Goal: Navigation & Orientation: Find specific page/section

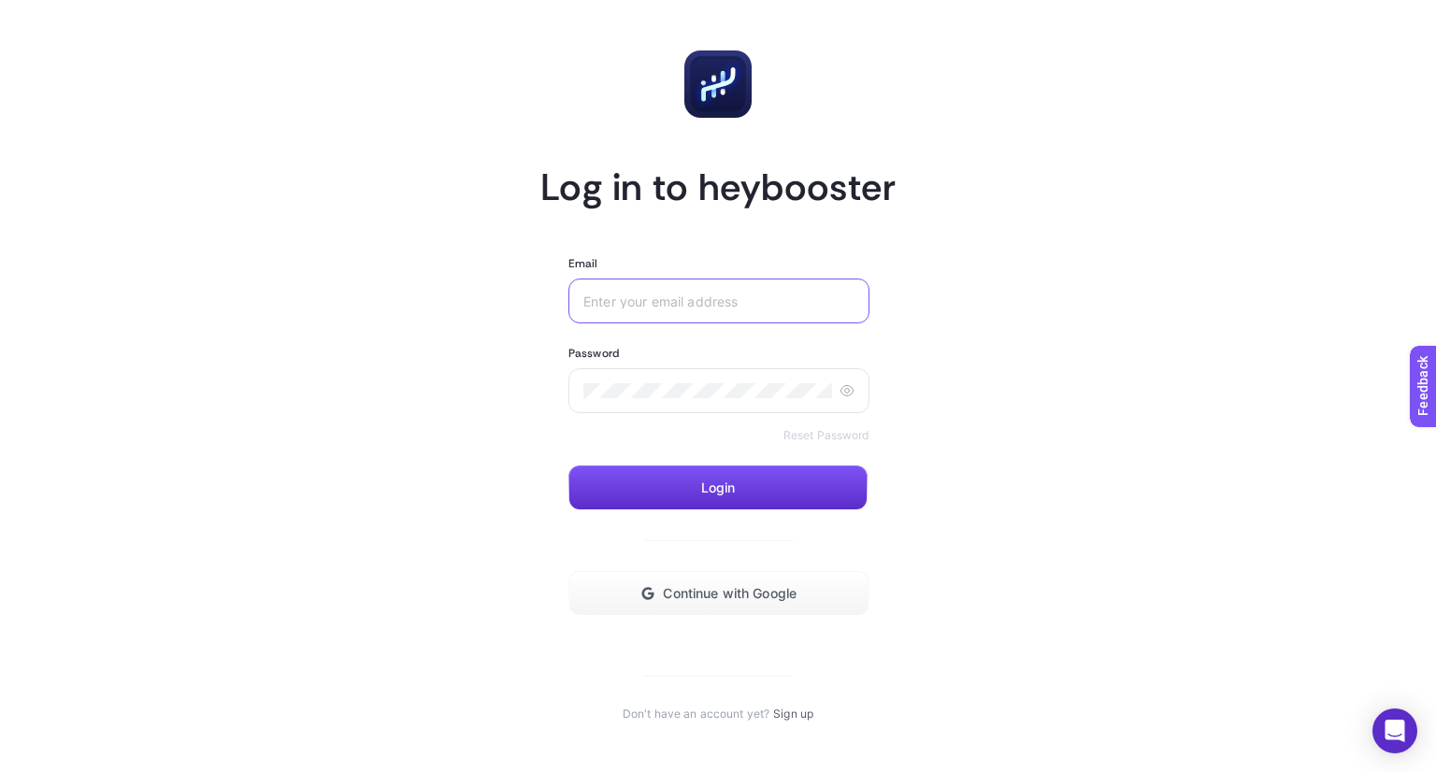
type input "[EMAIL_ADDRESS][DOMAIN_NAME]"
click at [730, 513] on form "Email [EMAIL_ADDRESS][DOMAIN_NAME] Password Reset Password Login Continue with …" at bounding box center [717, 436] width 299 height 360
click at [725, 499] on button "Login" at bounding box center [717, 487] width 299 height 45
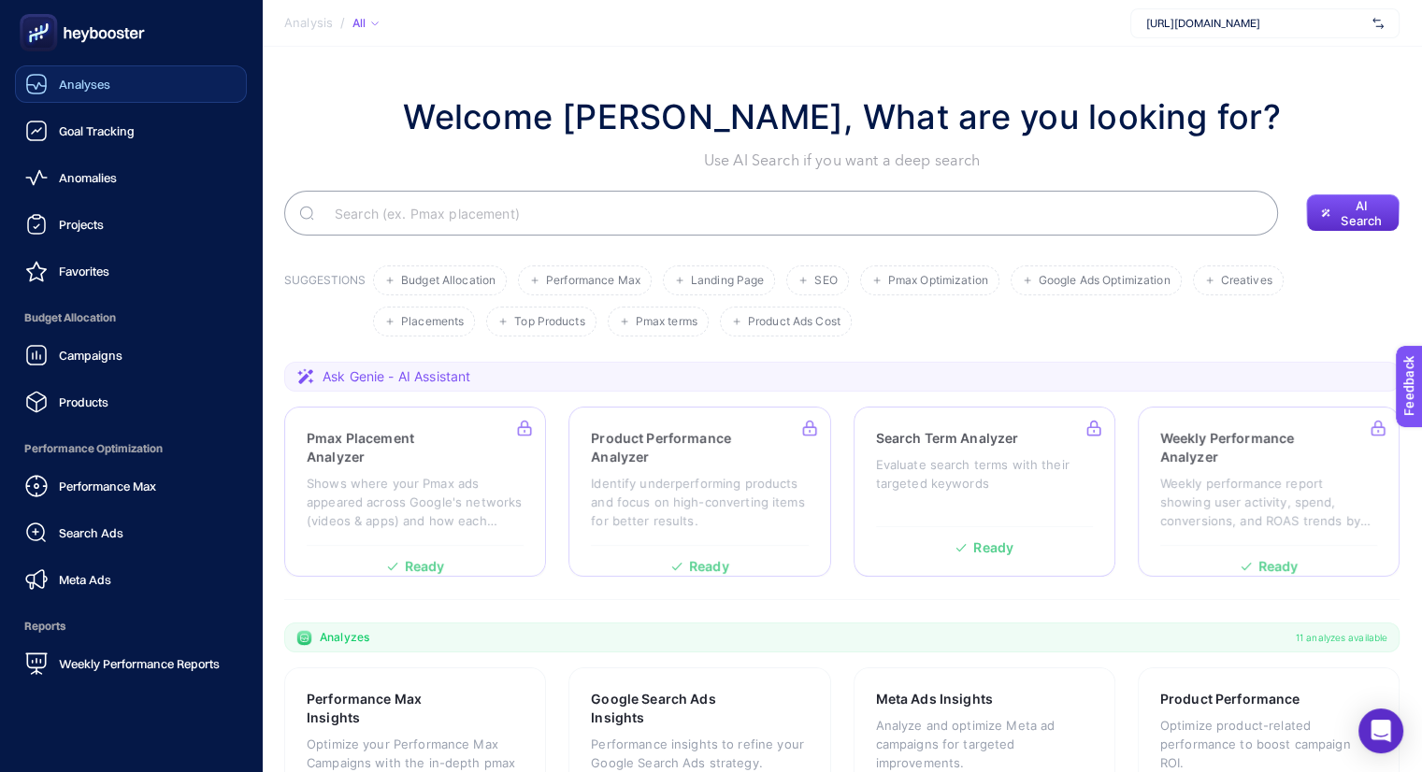
click at [68, 87] on span "Analyses" at bounding box center [84, 84] width 51 height 15
click at [111, 117] on link "Goal Tracking" at bounding box center [131, 130] width 232 height 37
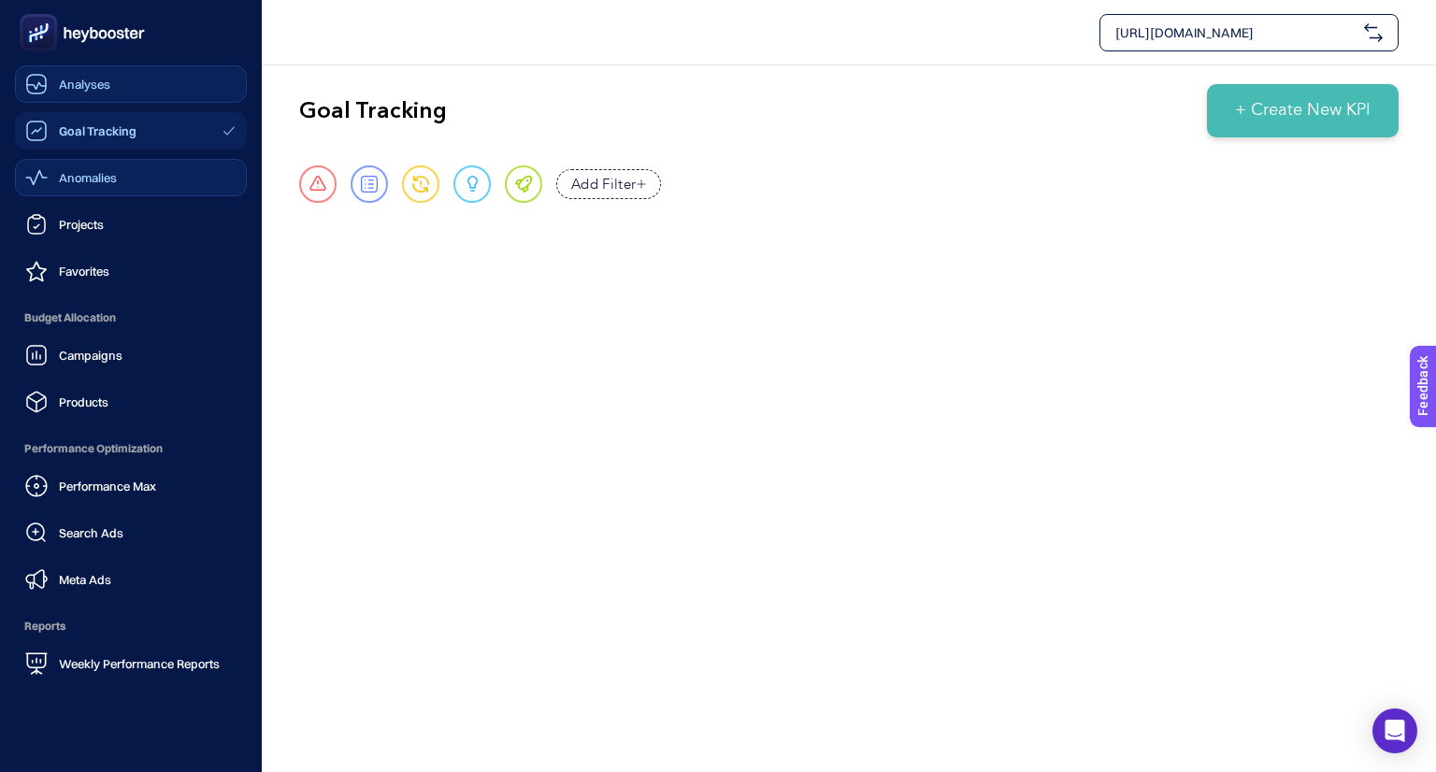
click at [97, 193] on link "Anomalies" at bounding box center [131, 177] width 232 height 37
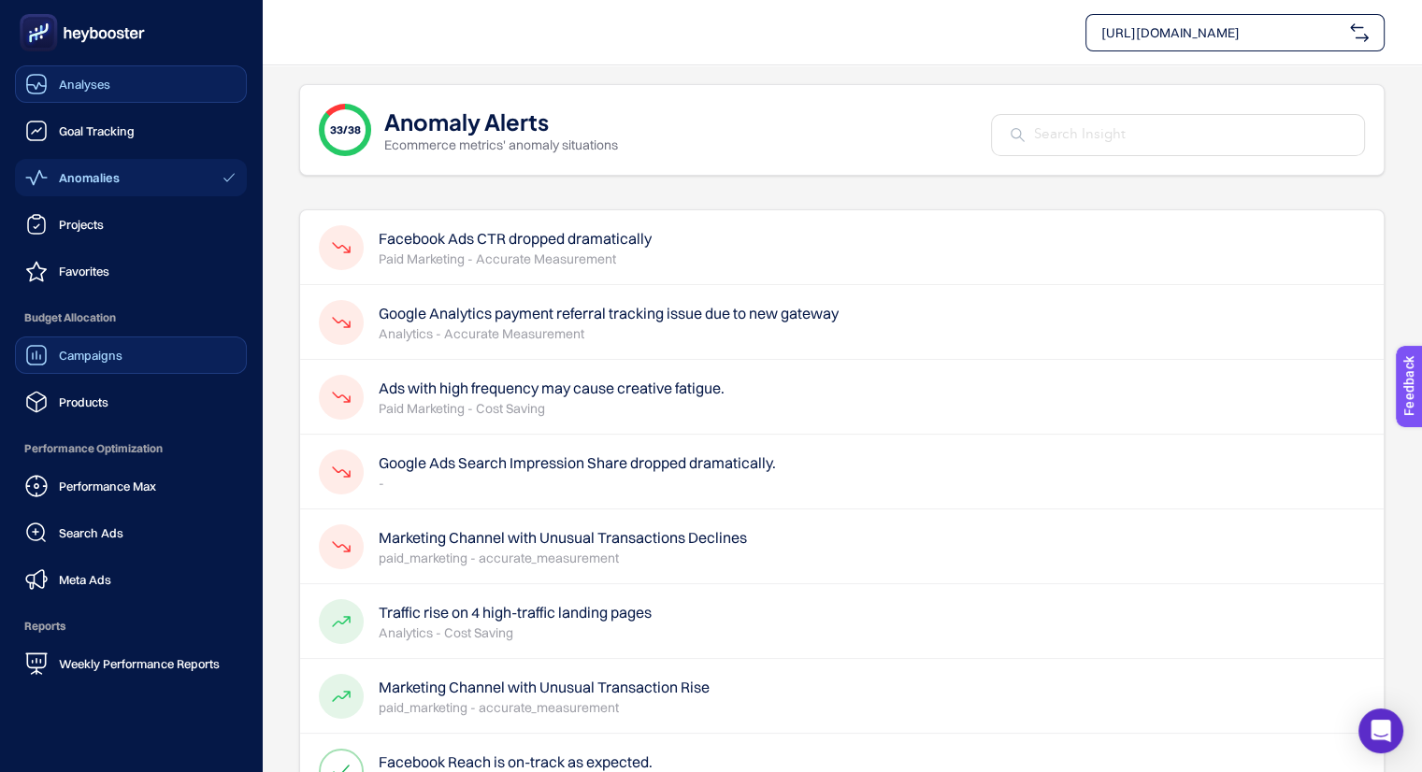
click at [104, 363] on div "Campaigns" at bounding box center [73, 355] width 97 height 22
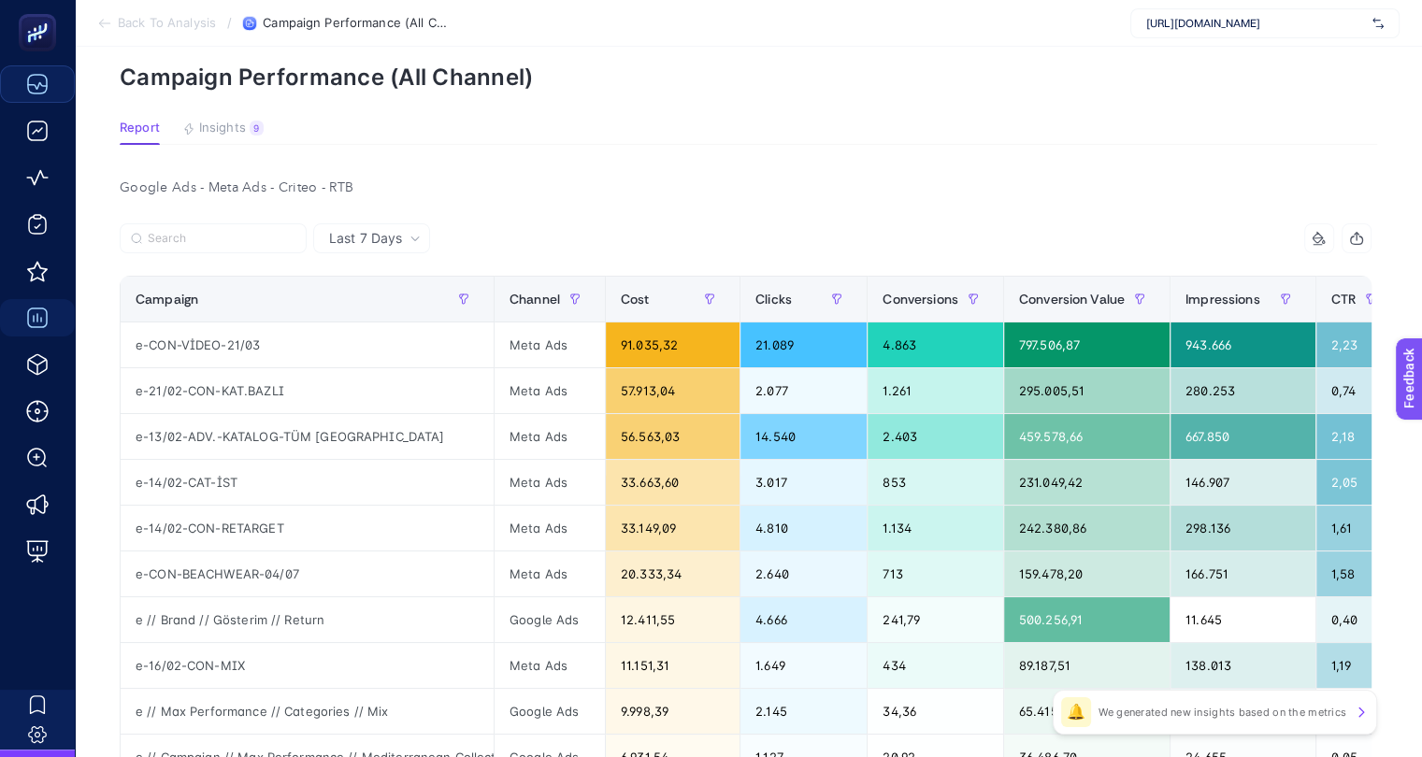
scroll to position [124, 0]
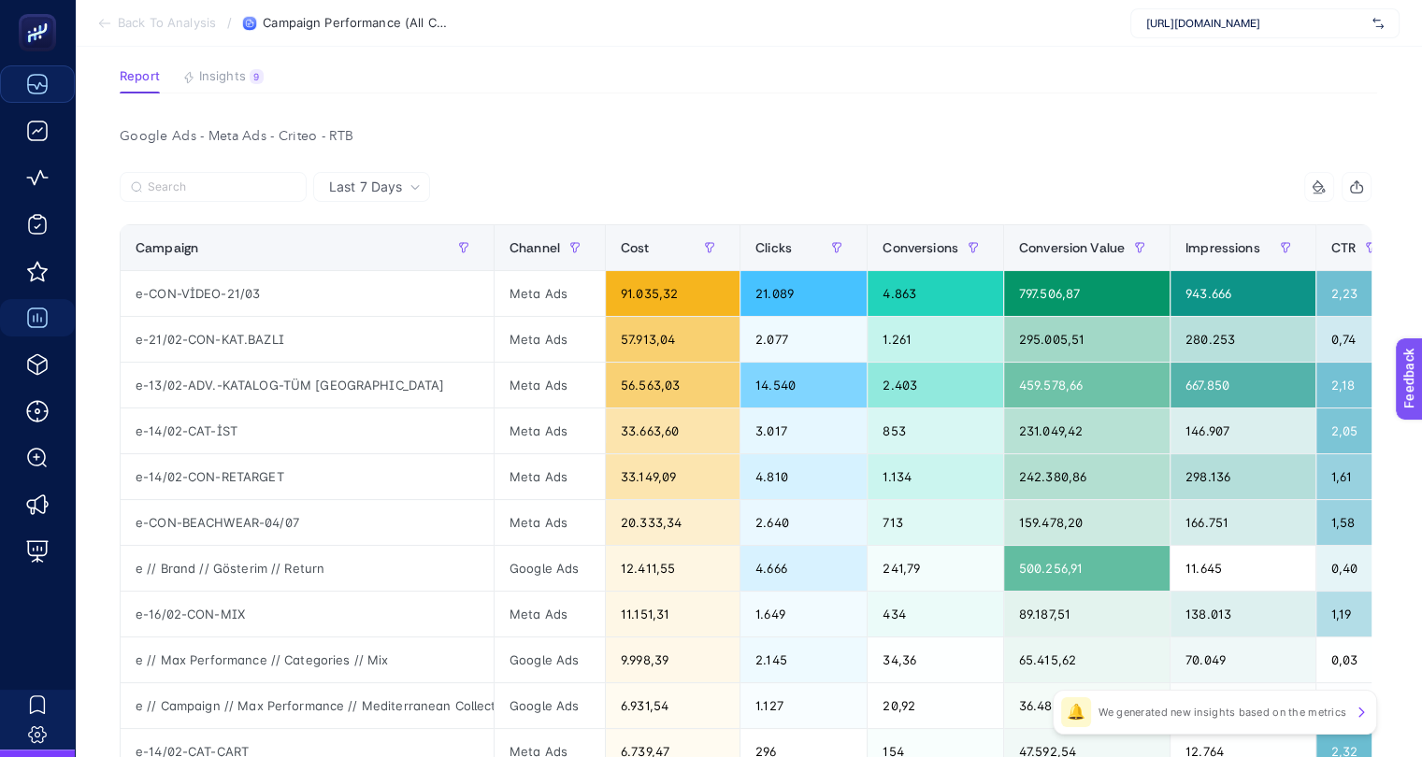
click at [229, 76] on span "Insights" at bounding box center [222, 76] width 47 height 15
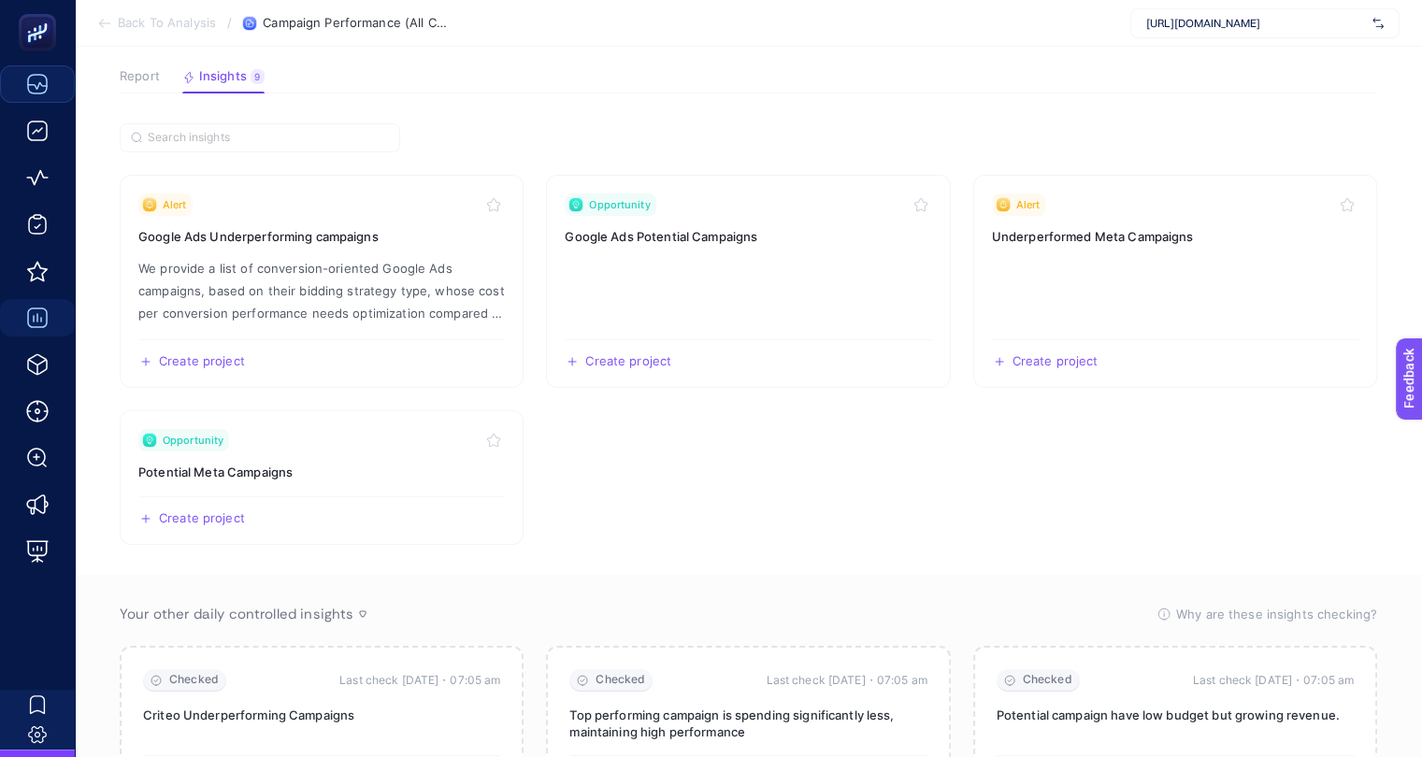
click at [131, 84] on button "Report" at bounding box center [140, 81] width 40 height 24
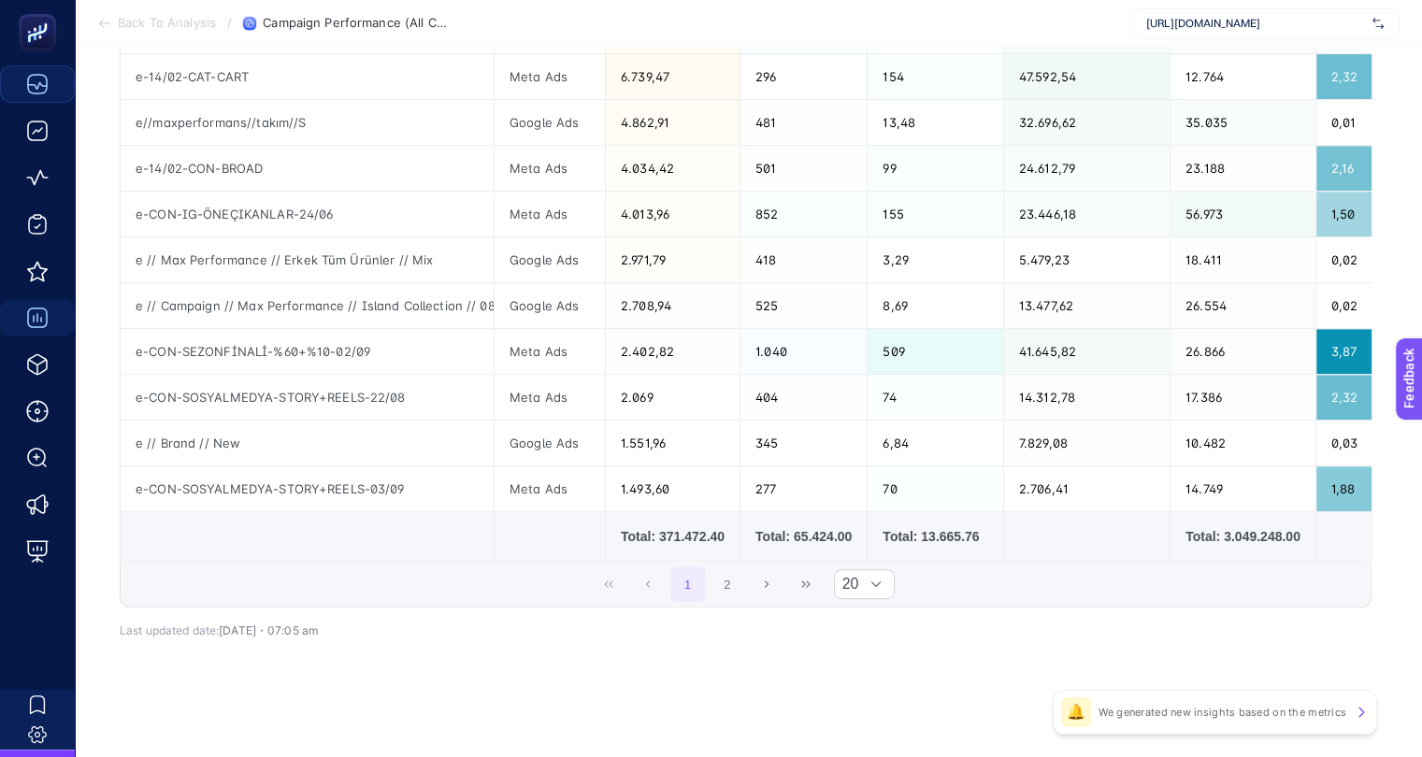
scroll to position [53, 0]
